Goal: Obtain resource: Obtain resource

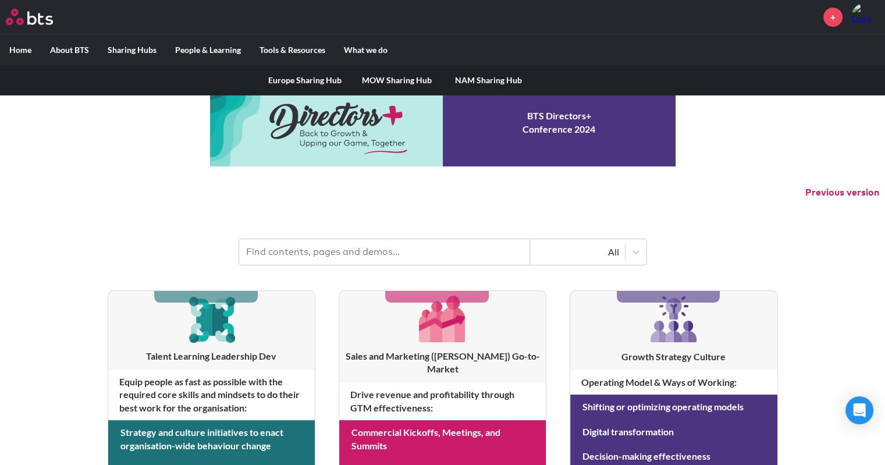
click at [378, 74] on link "MOW Sharing Hub" at bounding box center [397, 80] width 92 height 30
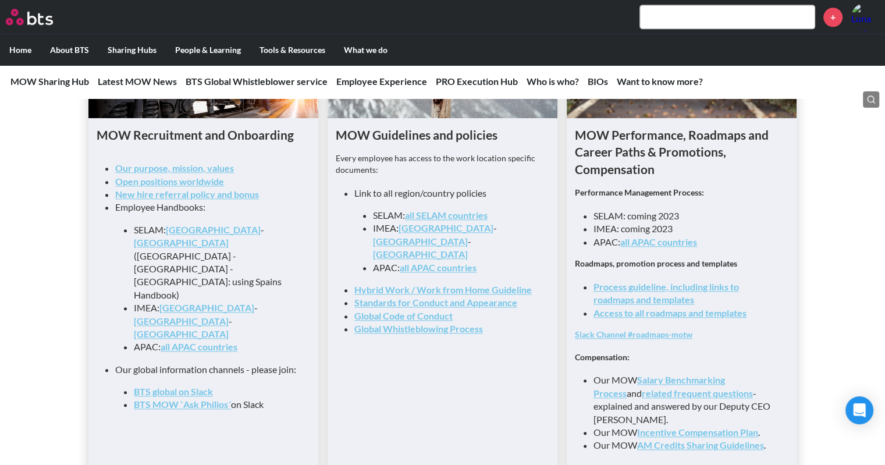
scroll to position [1338, 0]
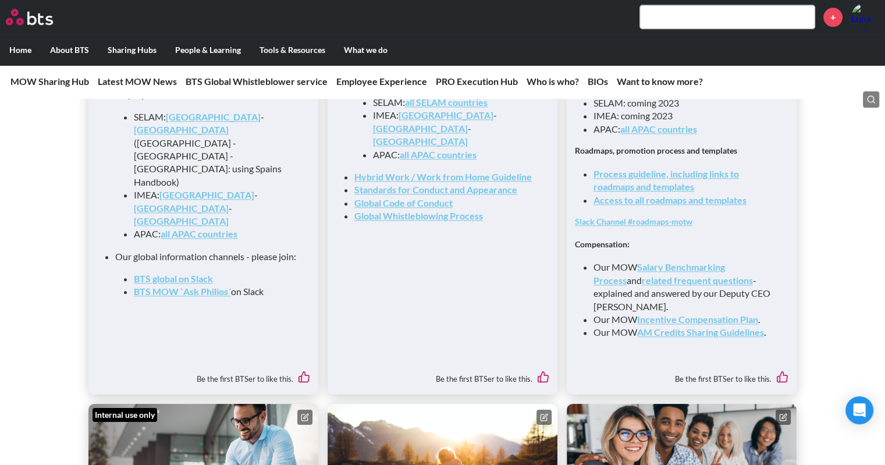
click at [647, 184] on link "Process guideline, including links to roadmaps and templates" at bounding box center [665, 180] width 145 height 24
click at [672, 203] on link "Access to all roadmaps and templates" at bounding box center [669, 199] width 153 height 11
click at [682, 225] on link "Slack Channel #roadmaps-motw" at bounding box center [633, 221] width 117 height 10
click at [660, 192] on link "Process guideline, including links to roadmaps and templates" at bounding box center [665, 180] width 145 height 24
